Goal: Task Accomplishment & Management: Use online tool/utility

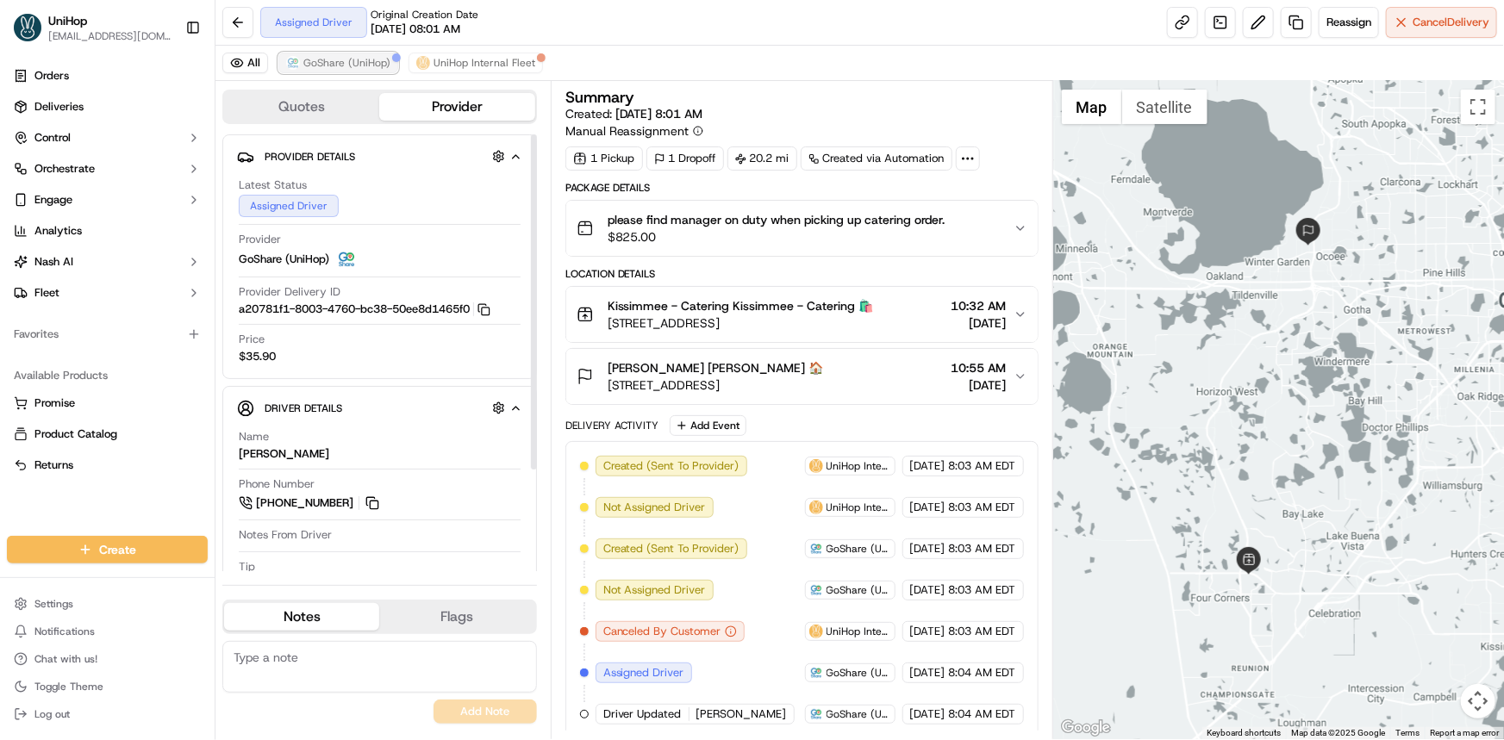
click at [380, 65] on span "GoShare (UniHop)" at bounding box center [346, 63] width 87 height 14
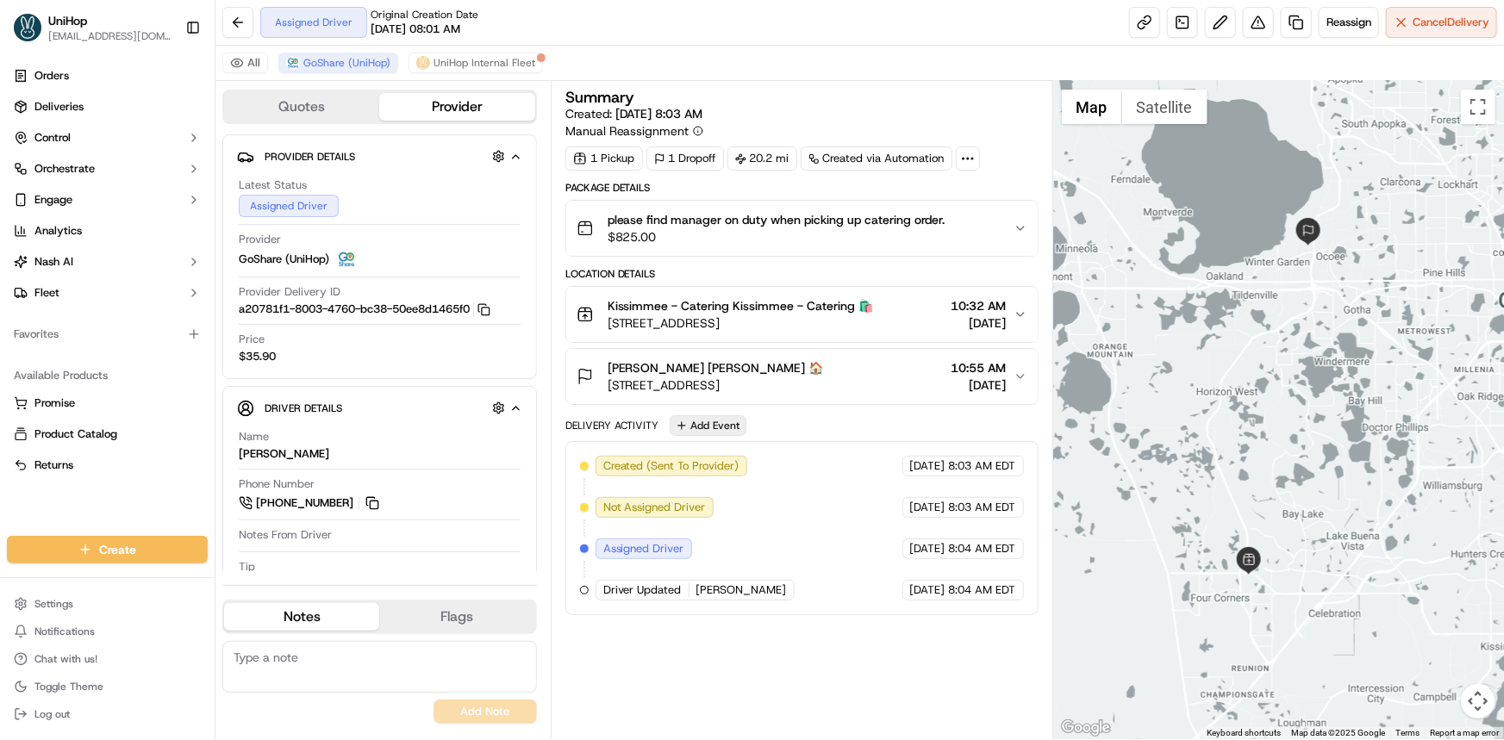
click at [720, 421] on button "Add Event" at bounding box center [708, 425] width 77 height 21
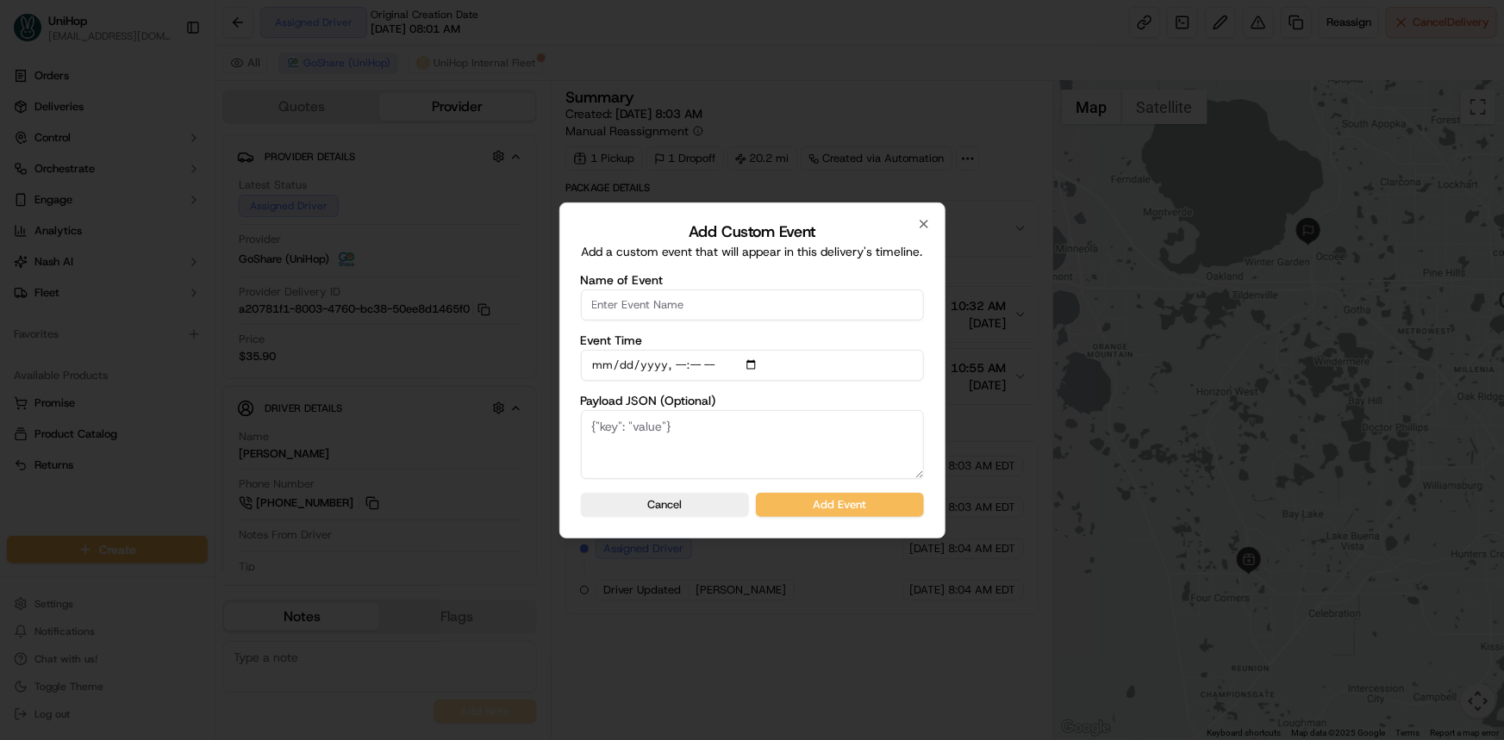
click at [706, 297] on input "Name of Event" at bounding box center [752, 305] width 343 height 31
type input "Driver confirmed"
click at [873, 499] on button "Add Event" at bounding box center [840, 505] width 168 height 24
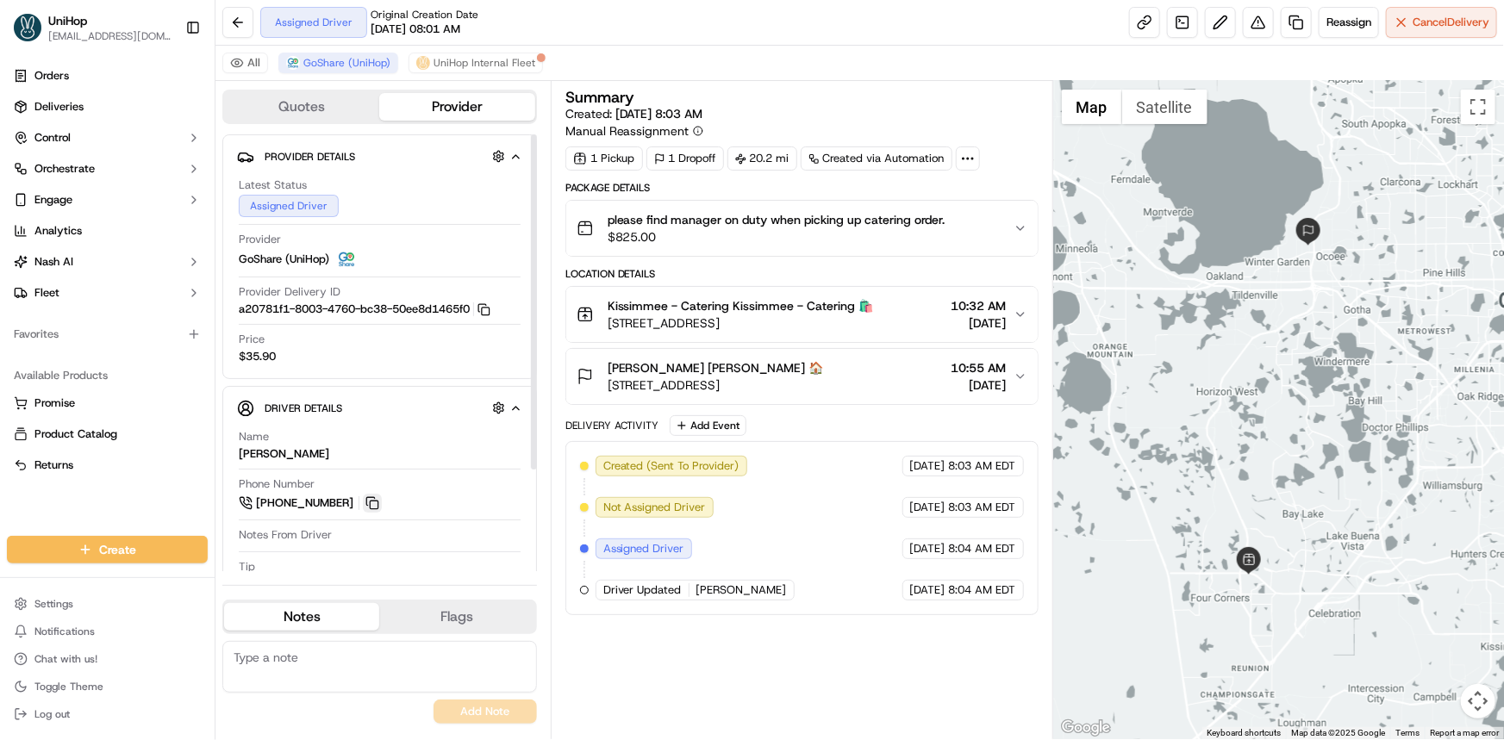
click at [370, 501] on button at bounding box center [372, 503] width 19 height 19
click at [59, 508] on div "Orders Deliveries Control Orchestrate Engage Analytics [PERSON_NAME] Fleet Favo…" at bounding box center [107, 288] width 215 height 467
drag, startPoint x: 1088, startPoint y: 373, endPoint x: 1079, endPoint y: 383, distance: 12.8
click at [1079, 382] on div at bounding box center [1278, 410] width 451 height 658
